Goal: Task Accomplishment & Management: Manage account settings

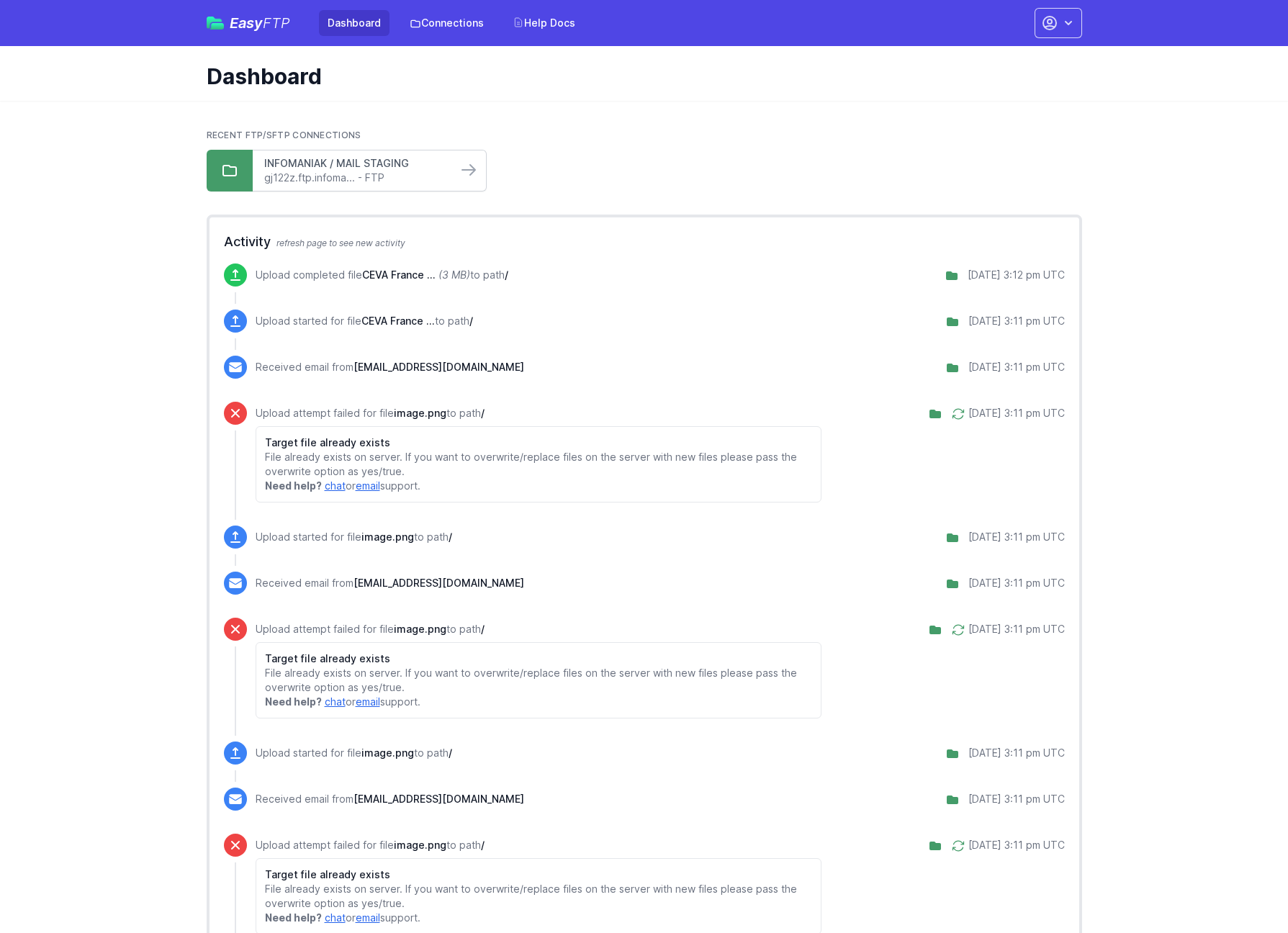
click at [319, 168] on link "INFOMANIAK / MAIL STAGING" at bounding box center [355, 163] width 181 height 15
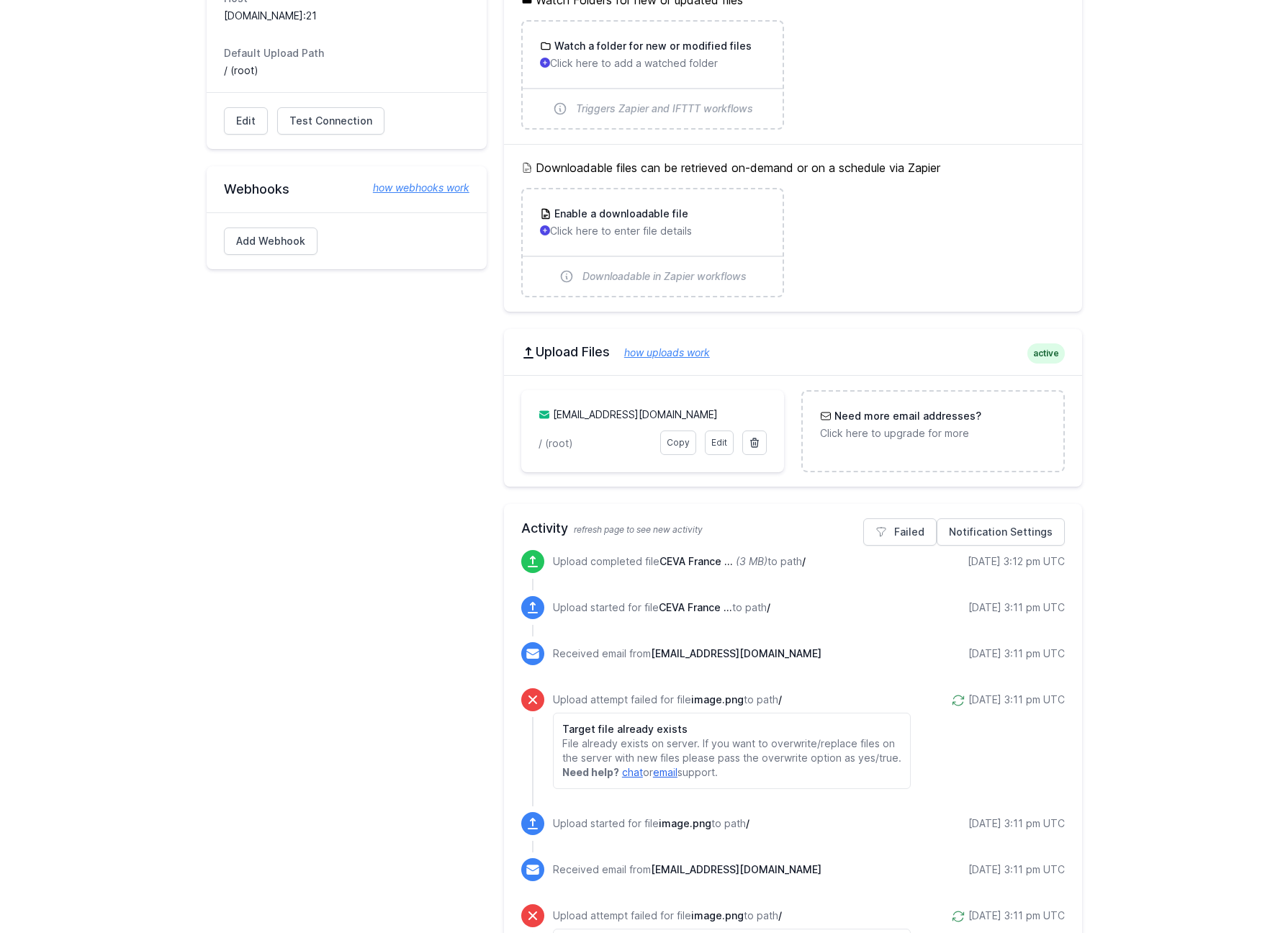
scroll to position [214, 0]
click at [610, 413] on link "incoming_email.36aw4t@upload.easyftp.io" at bounding box center [635, 411] width 165 height 12
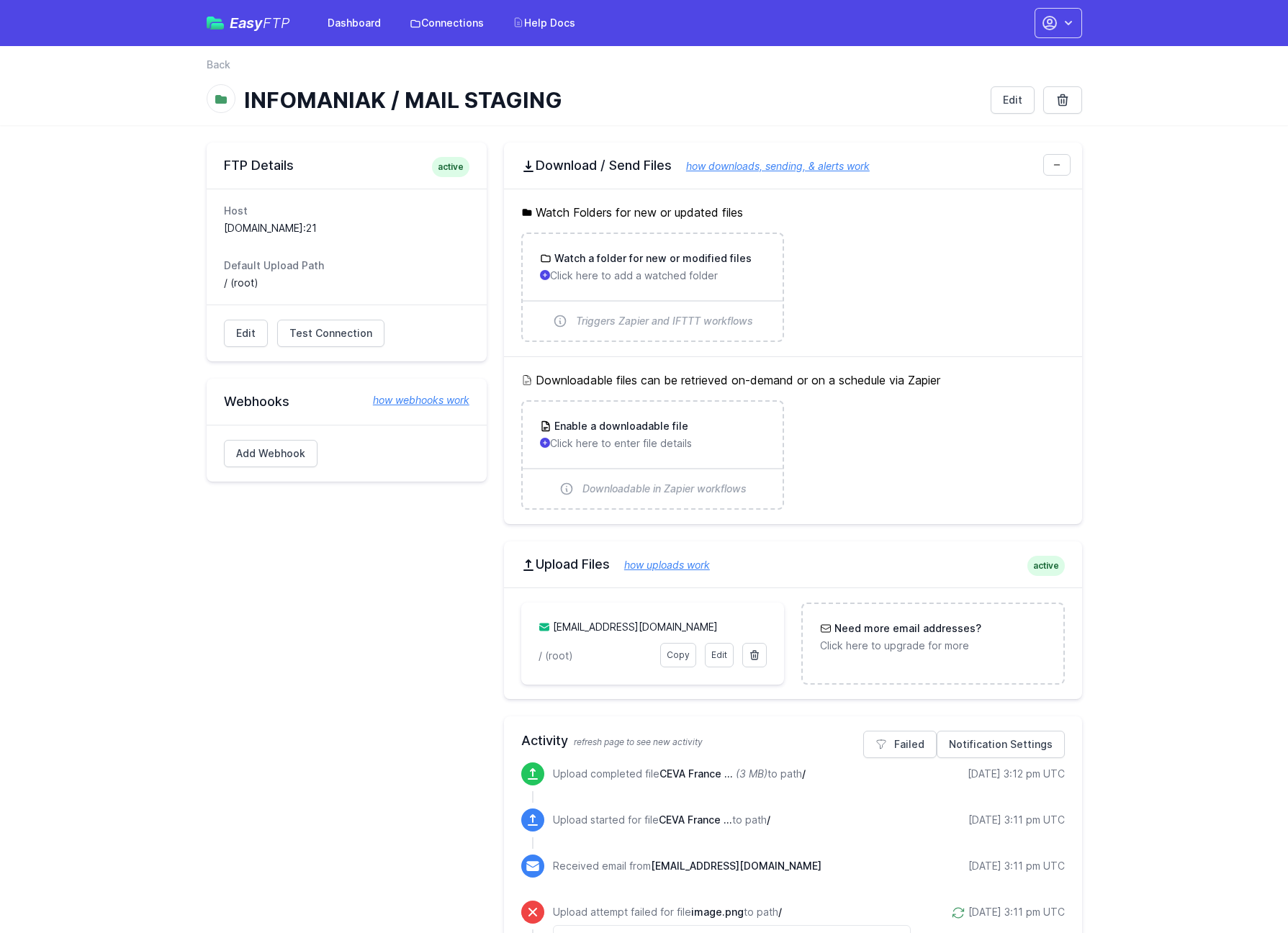
scroll to position [0, 0]
click at [1072, 23] on icon "button" at bounding box center [1069, 23] width 15 height 15
click at [999, 59] on link "Account Settings" at bounding box center [1012, 59] width 138 height 26
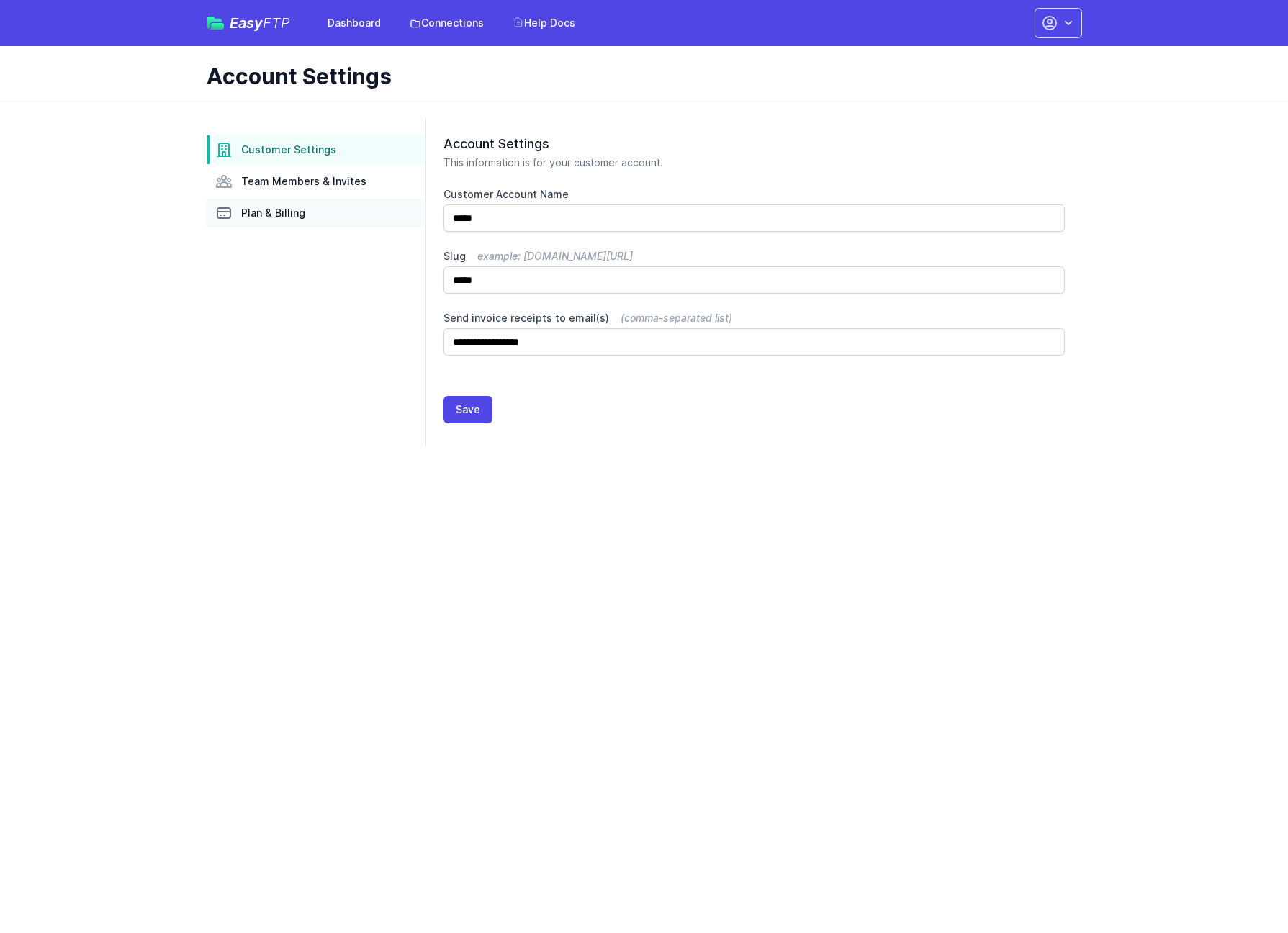
click at [277, 210] on span "Plan & Billing" at bounding box center [273, 214] width 64 height 15
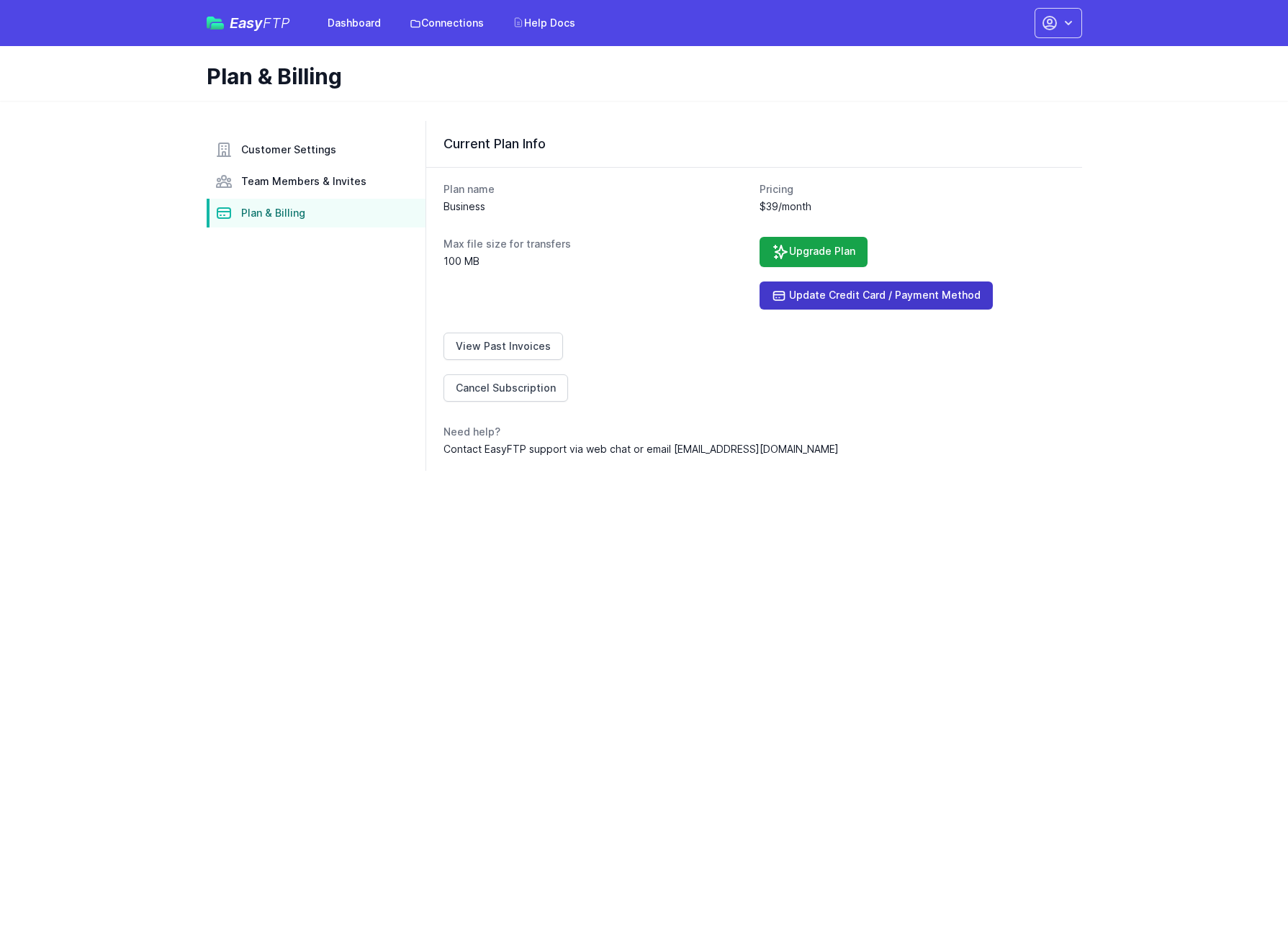
click at [853, 303] on link "Update Credit Card / Payment Method" at bounding box center [876, 295] width 233 height 28
click at [866, 305] on link "Update Credit Card / Payment Method" at bounding box center [876, 295] width 233 height 28
